Goal: Information Seeking & Learning: Find specific fact

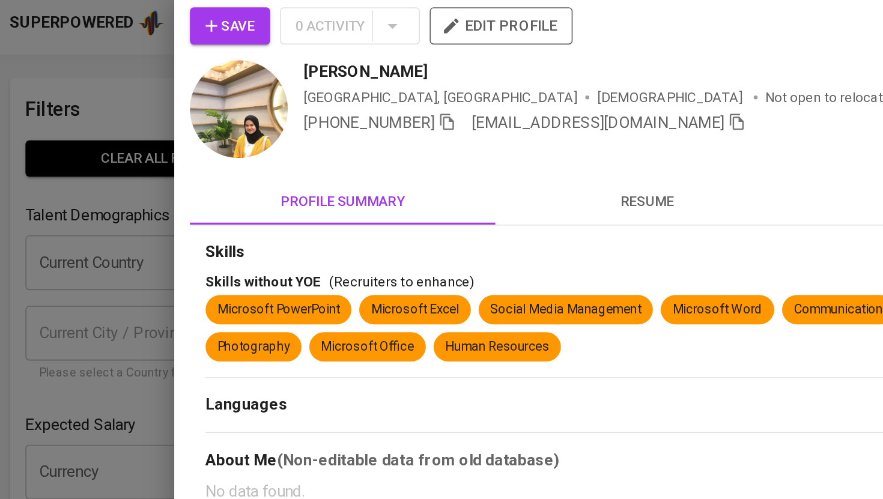
click at [82, 61] on div at bounding box center [441, 249] width 883 height 499
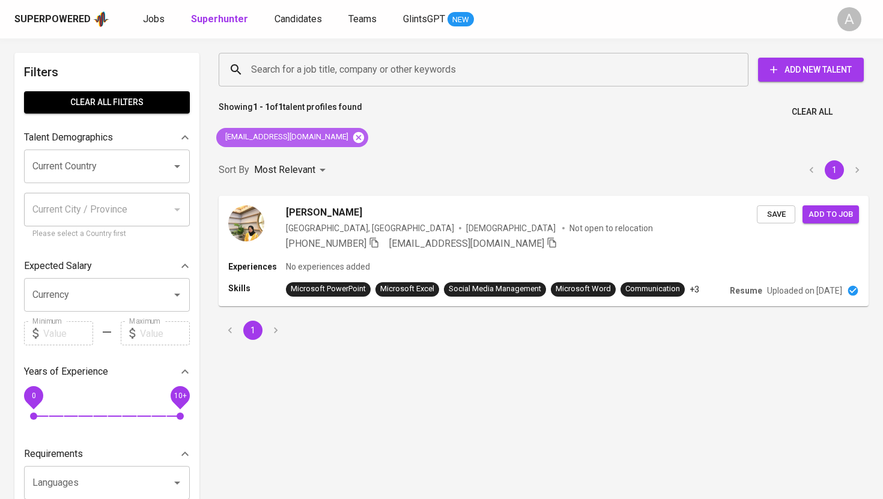
click at [353, 133] on icon at bounding box center [358, 137] width 11 height 11
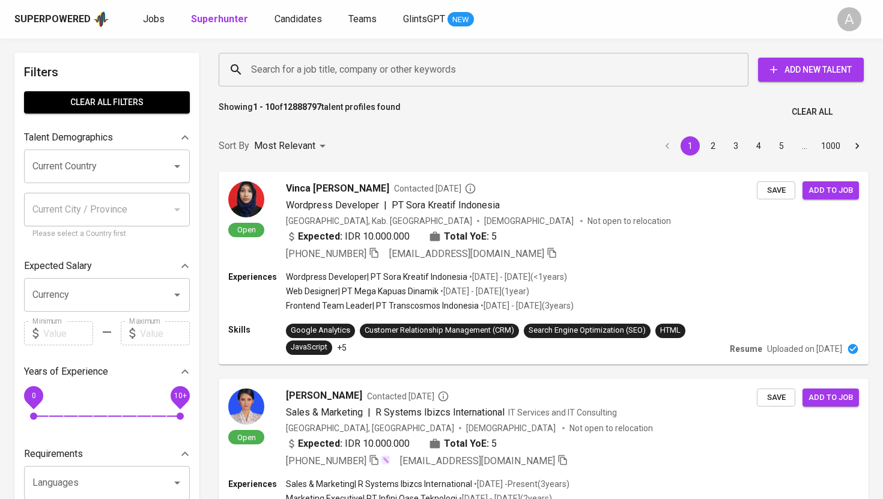
click at [356, 64] on input "Search for a job title, company or other keywords" at bounding box center [486, 69] width 477 height 23
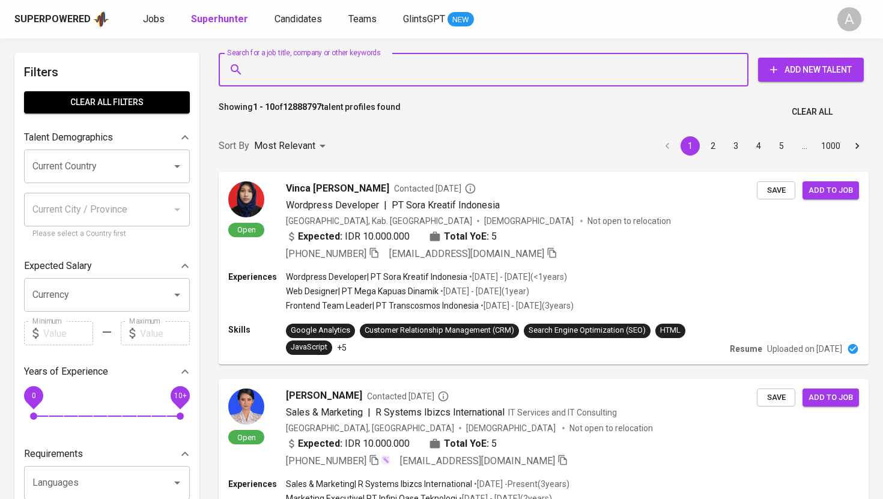
paste input "[PERSON_NAME]"
type input "[PERSON_NAME]"
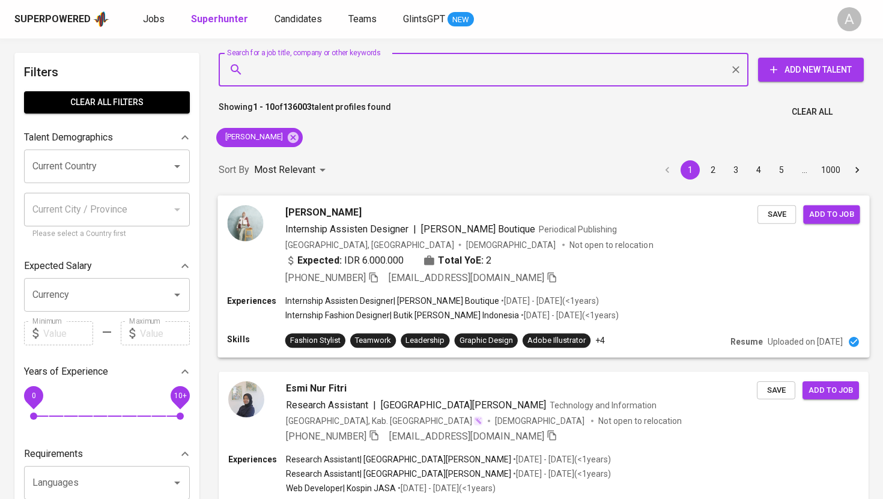
click at [244, 223] on img at bounding box center [245, 223] width 36 height 36
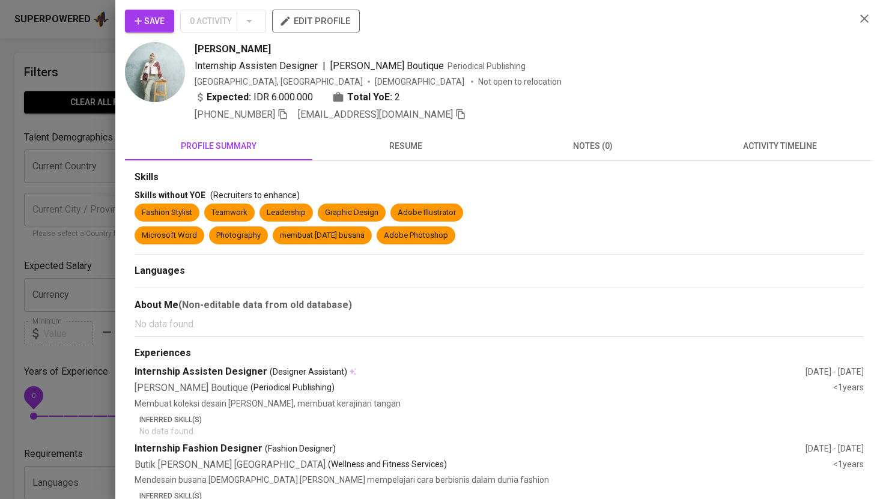
click at [165, 68] on img at bounding box center [155, 72] width 60 height 60
click at [158, 79] on img at bounding box center [155, 72] width 60 height 60
